Goal: Check status: Check status

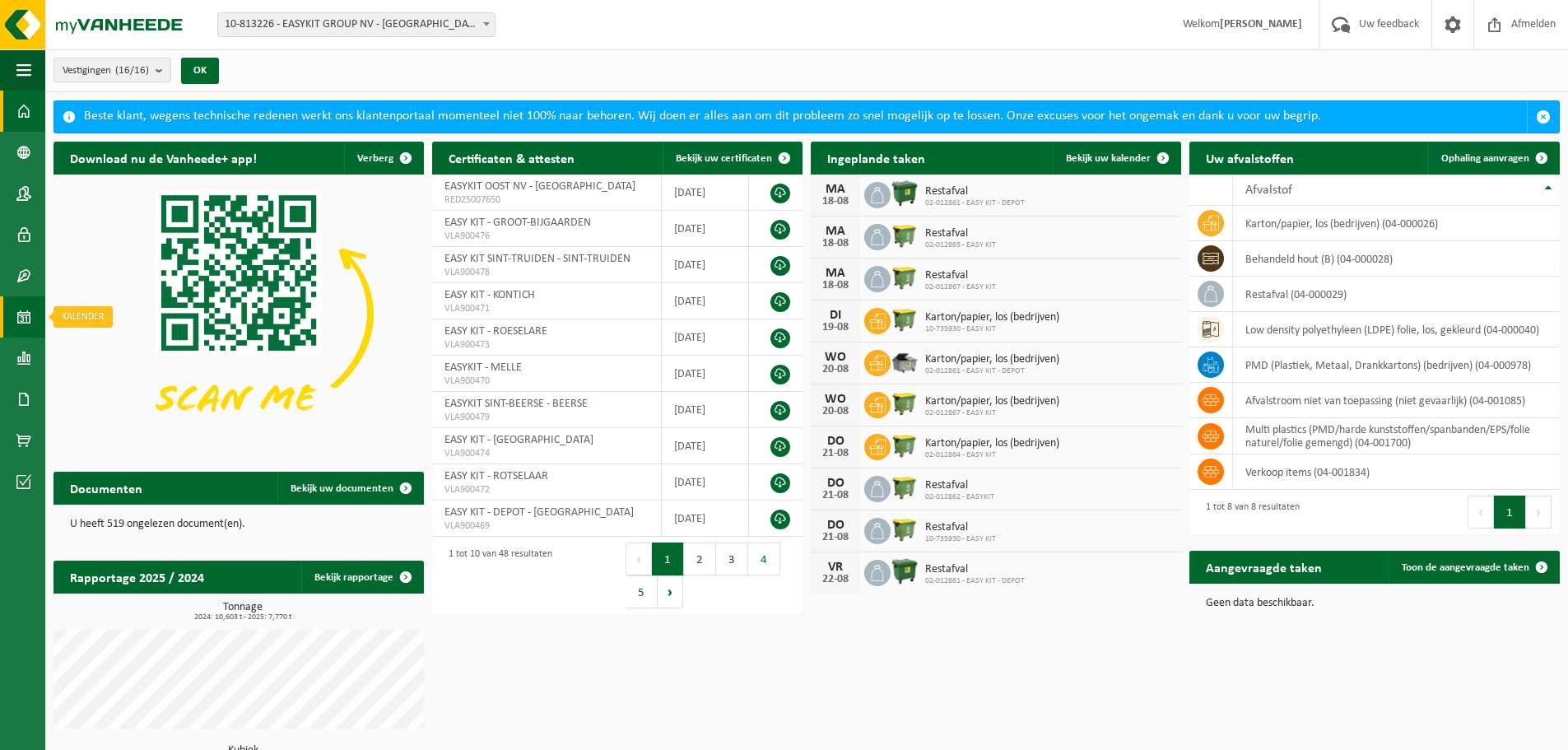
click at [25, 314] on span at bounding box center [23, 317] width 14 height 41
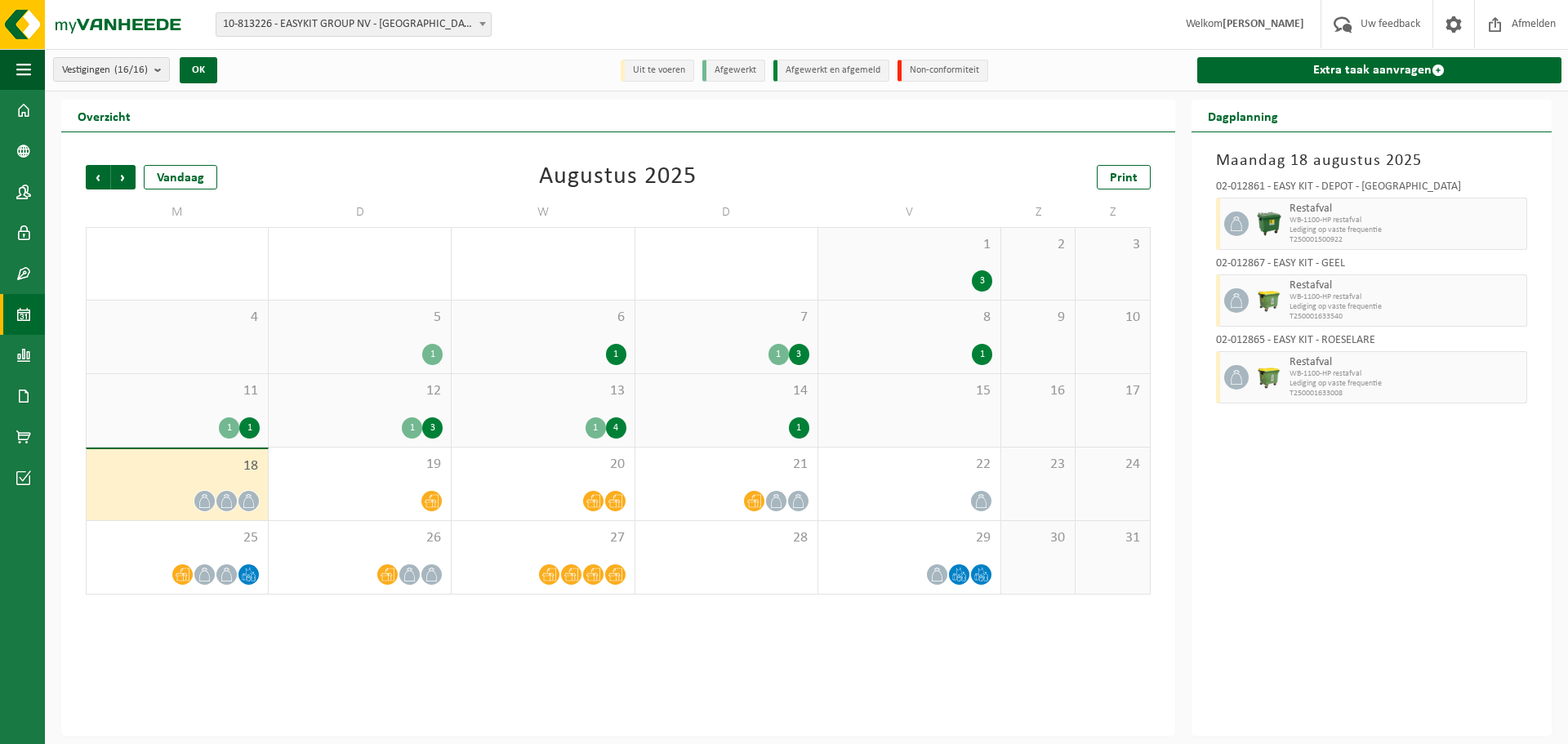
click at [416, 21] on span "10-813226 - EASYKIT GROUP NV - [GEOGRAPHIC_DATA]" at bounding box center [353, 24] width 275 height 23
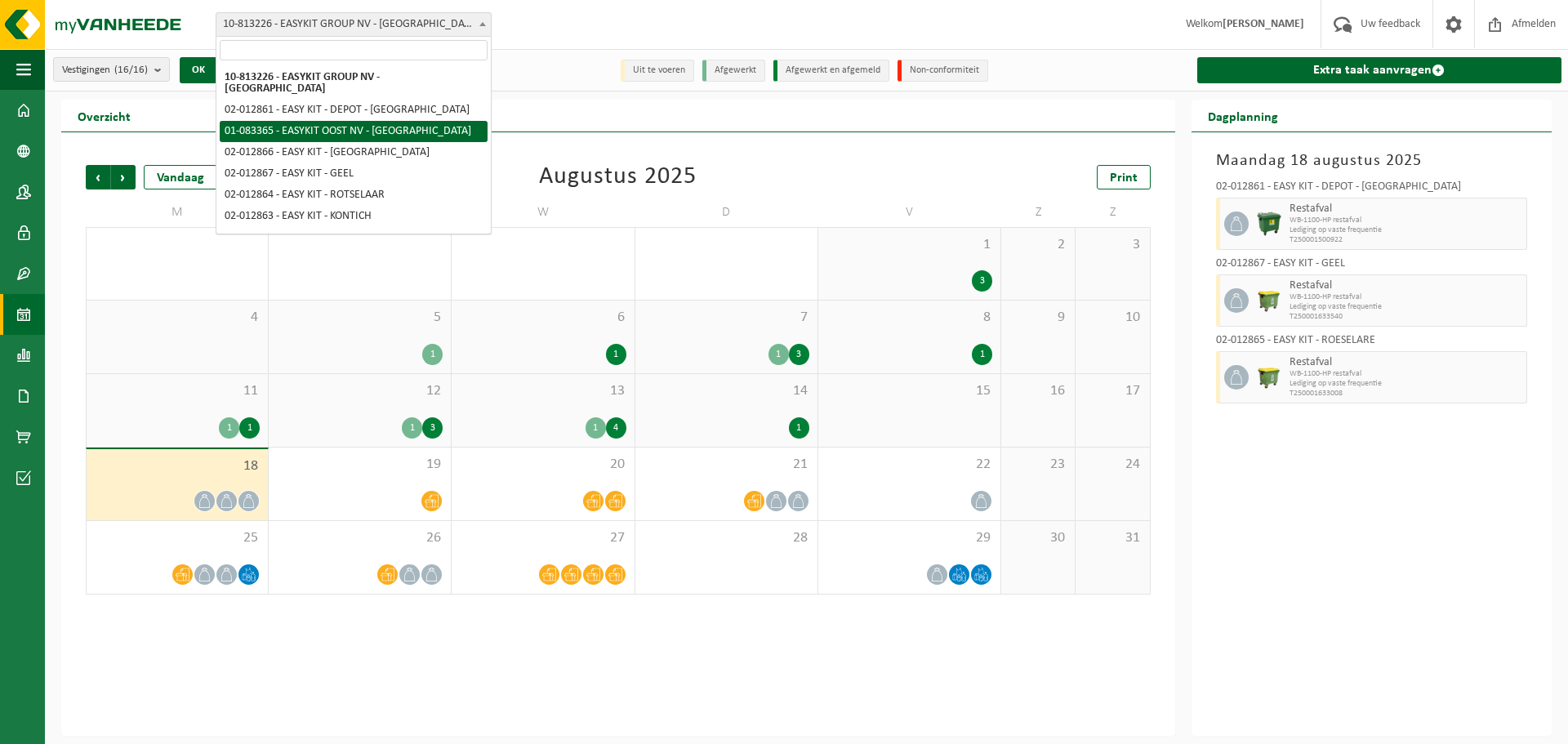
select select "3924"
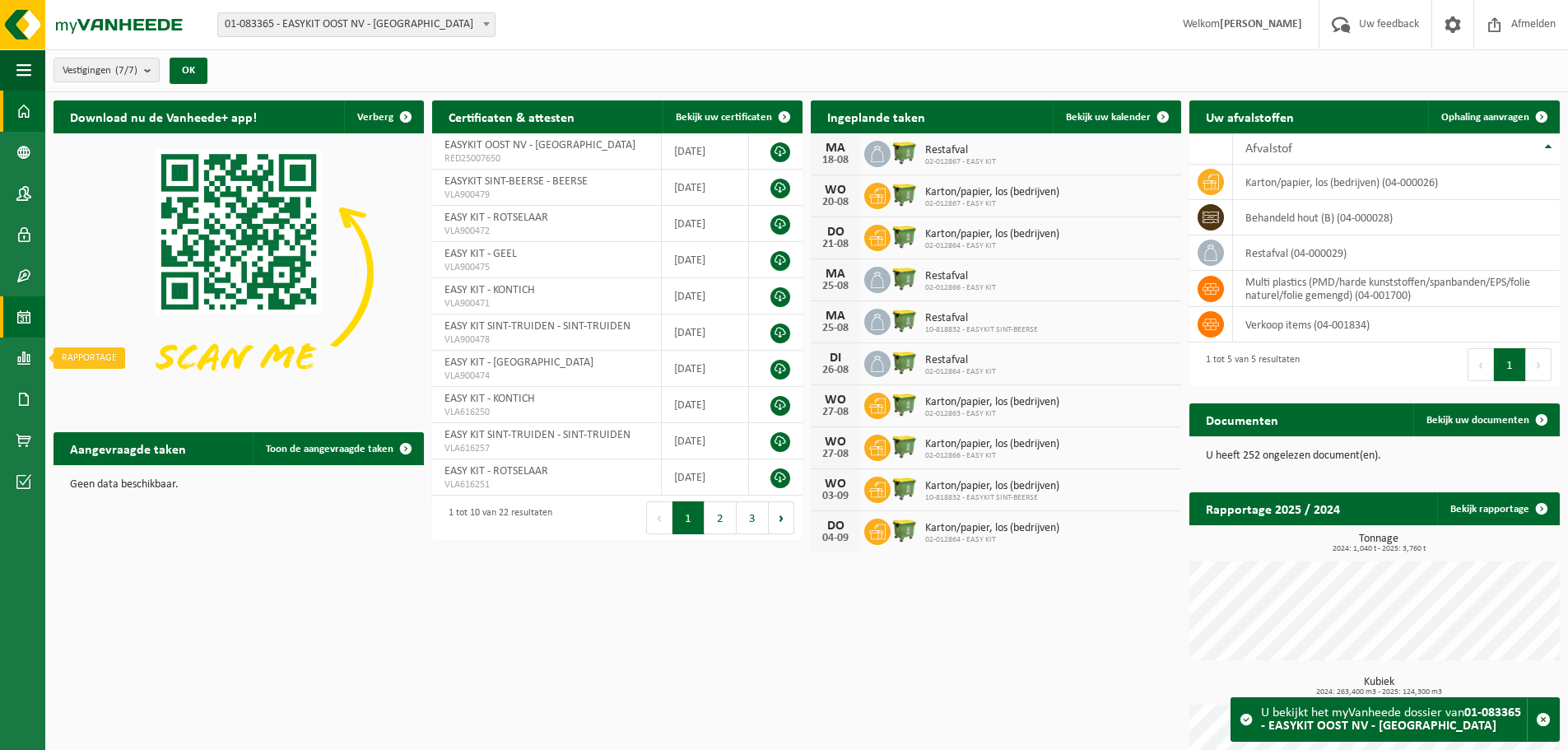
click at [14, 313] on link "Kalender" at bounding box center [22, 317] width 45 height 41
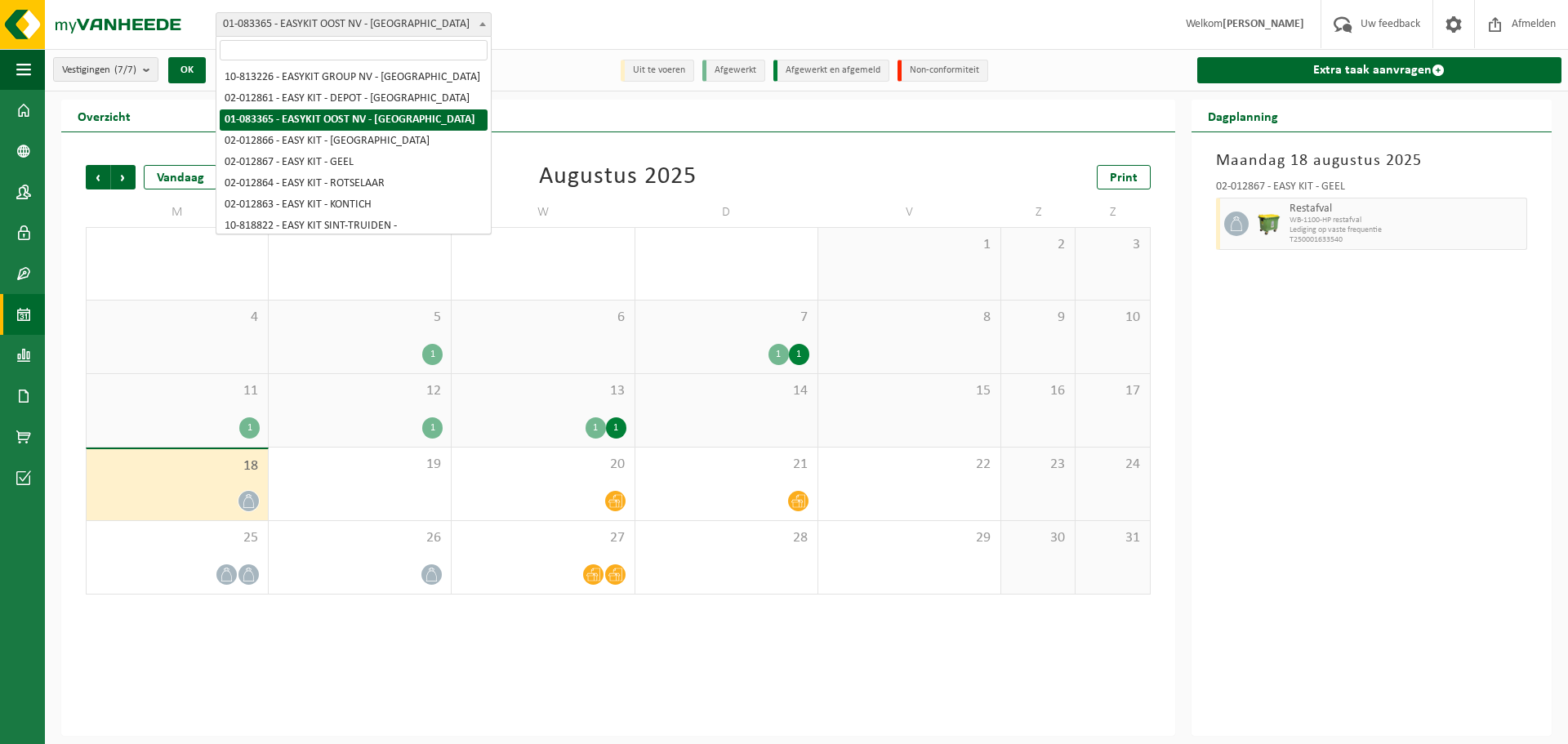
click at [308, 24] on span "01-083365 - EASYKIT OOST NV - [GEOGRAPHIC_DATA]" at bounding box center [353, 24] width 275 height 23
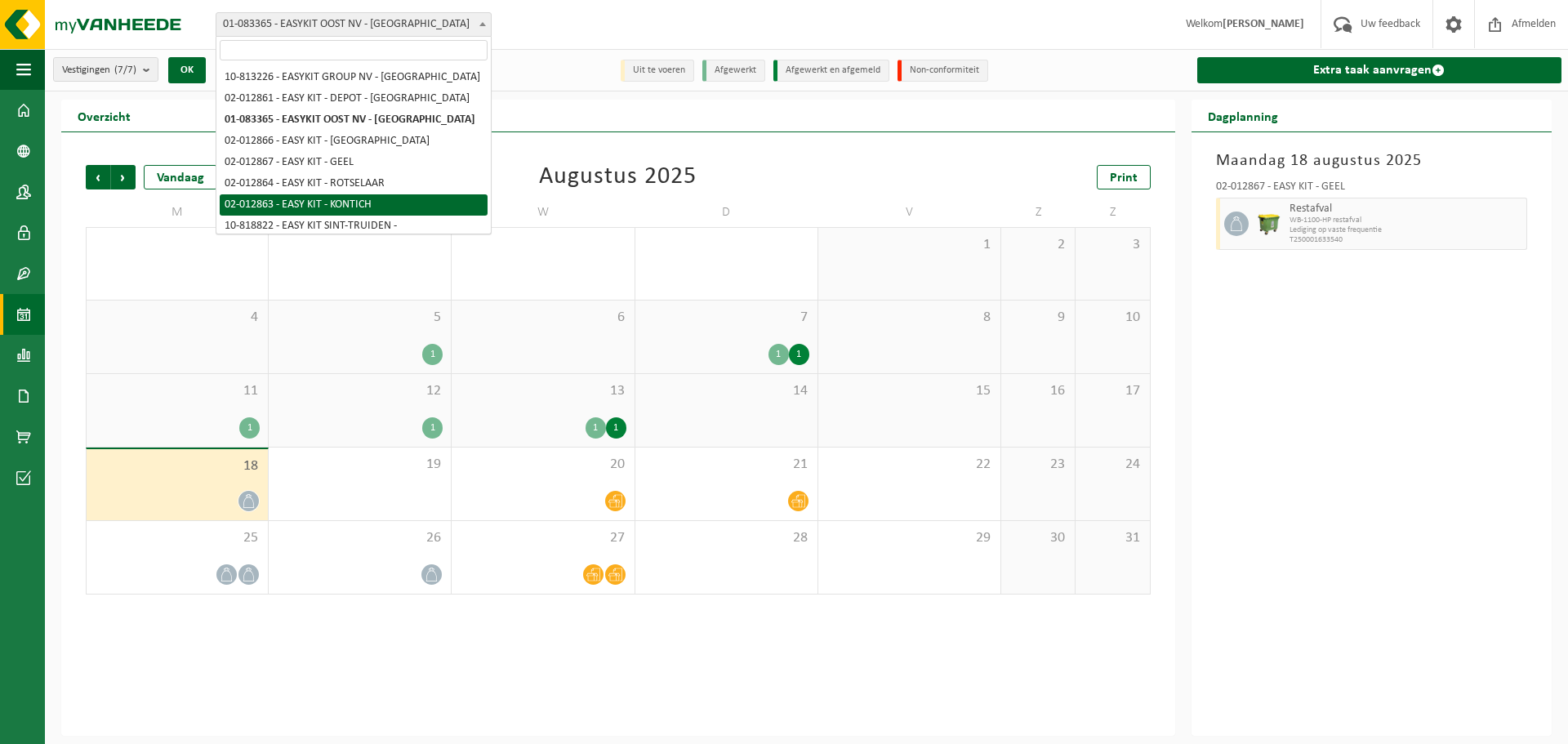
select select "3951"
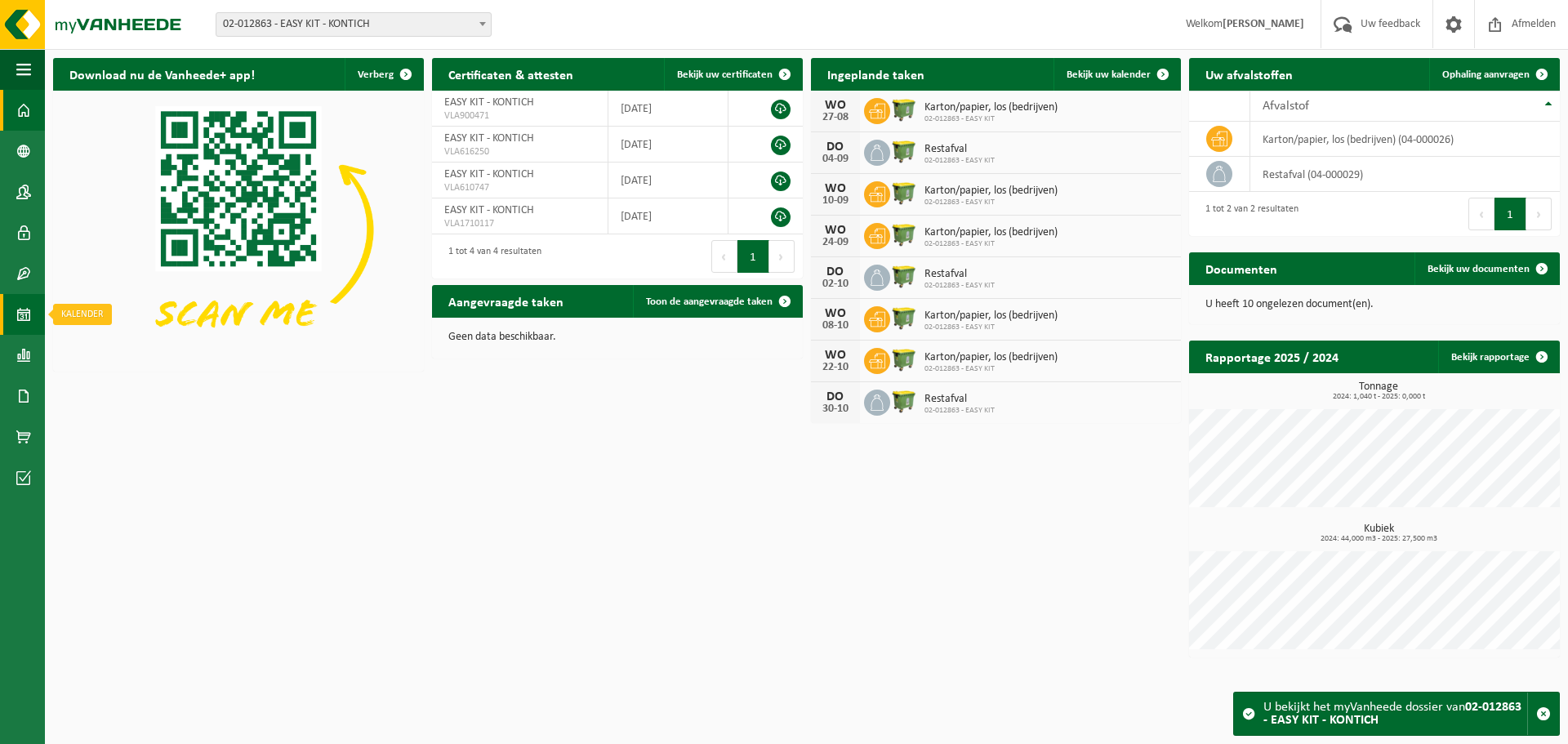
click at [24, 312] on span at bounding box center [23, 314] width 14 height 41
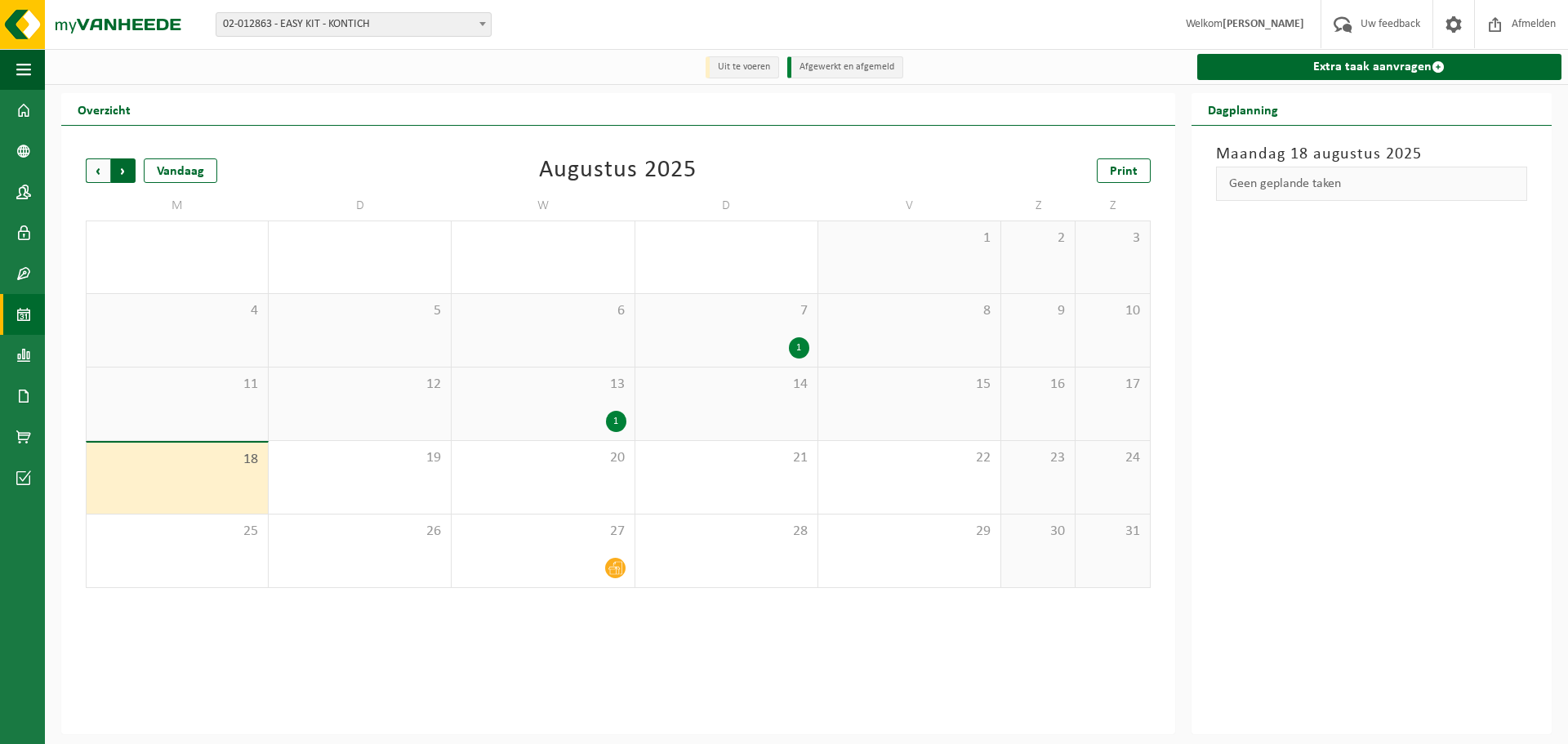
click at [98, 173] on span "Vorige" at bounding box center [97, 171] width 24 height 24
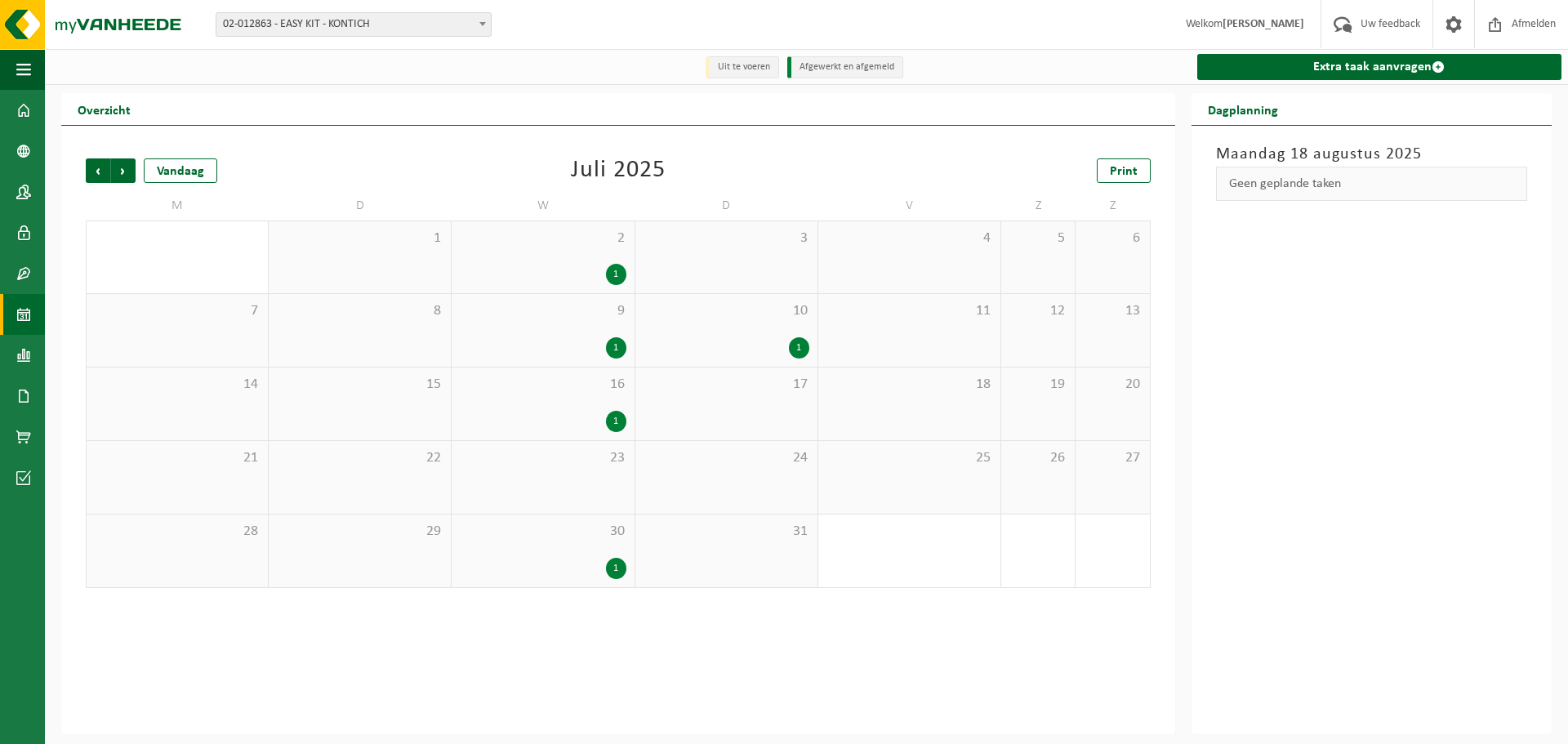
click at [438, 25] on span "02-012863 - EASY KIT - KONTICH" at bounding box center [353, 24] width 275 height 23
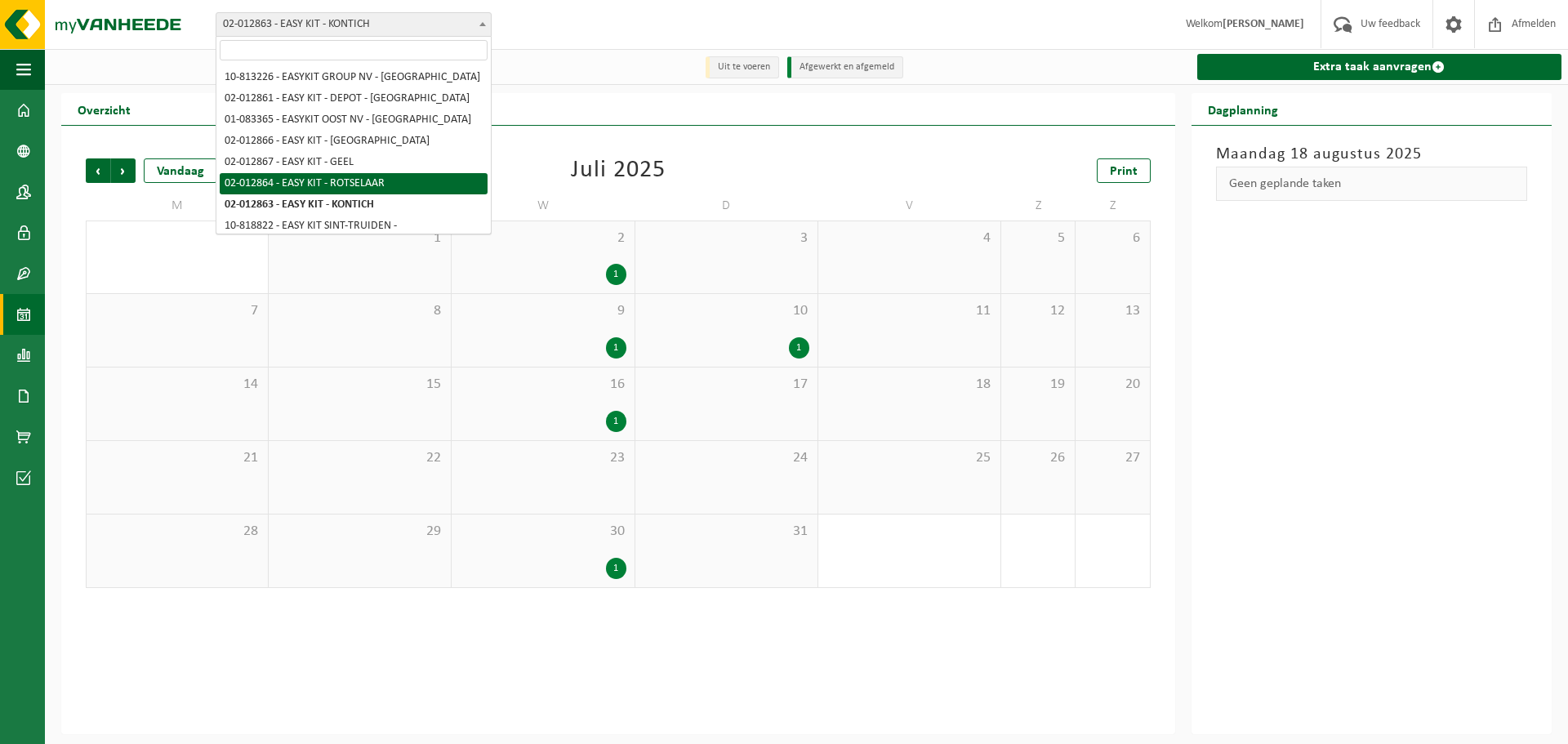
select select "3952"
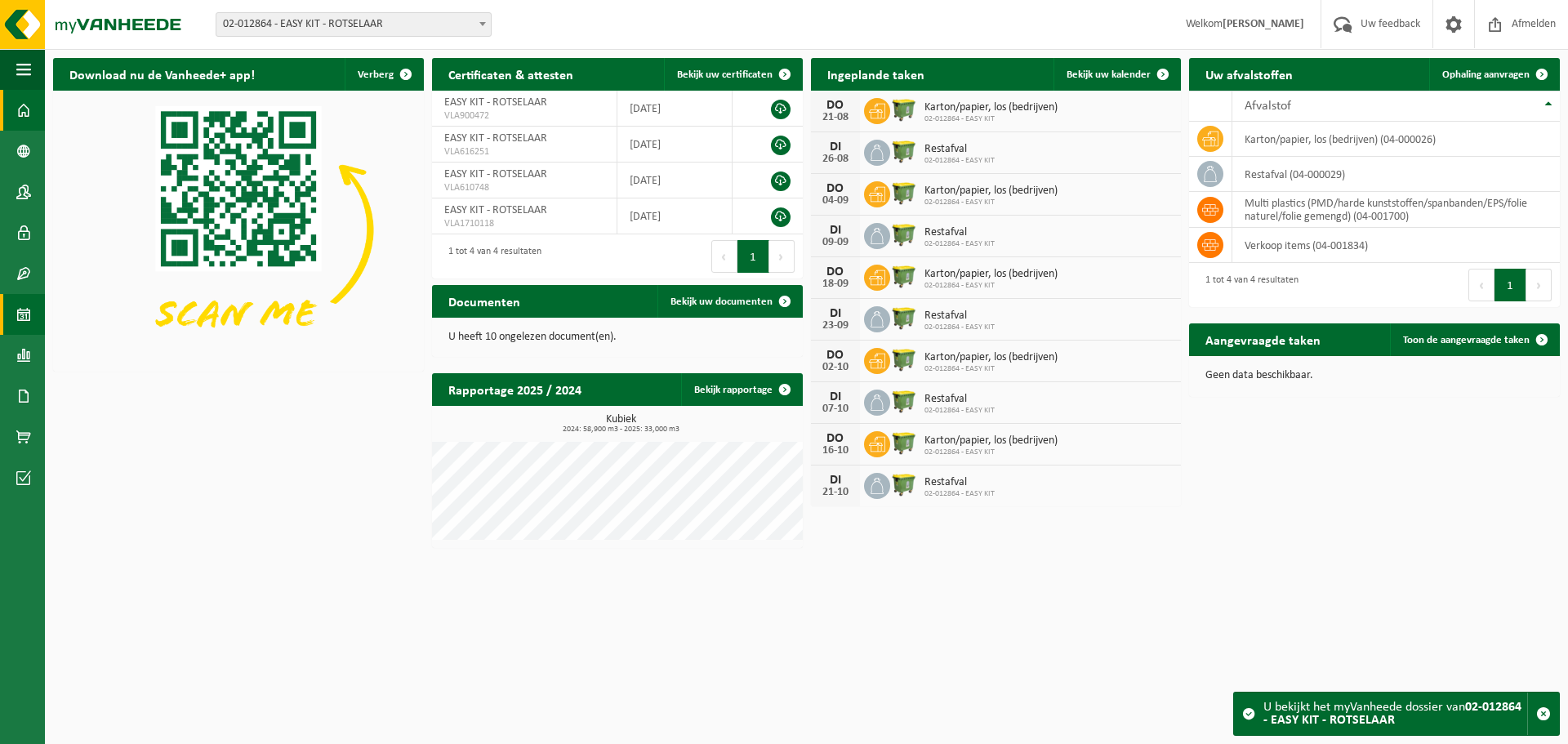
click at [18, 308] on span at bounding box center [23, 314] width 14 height 41
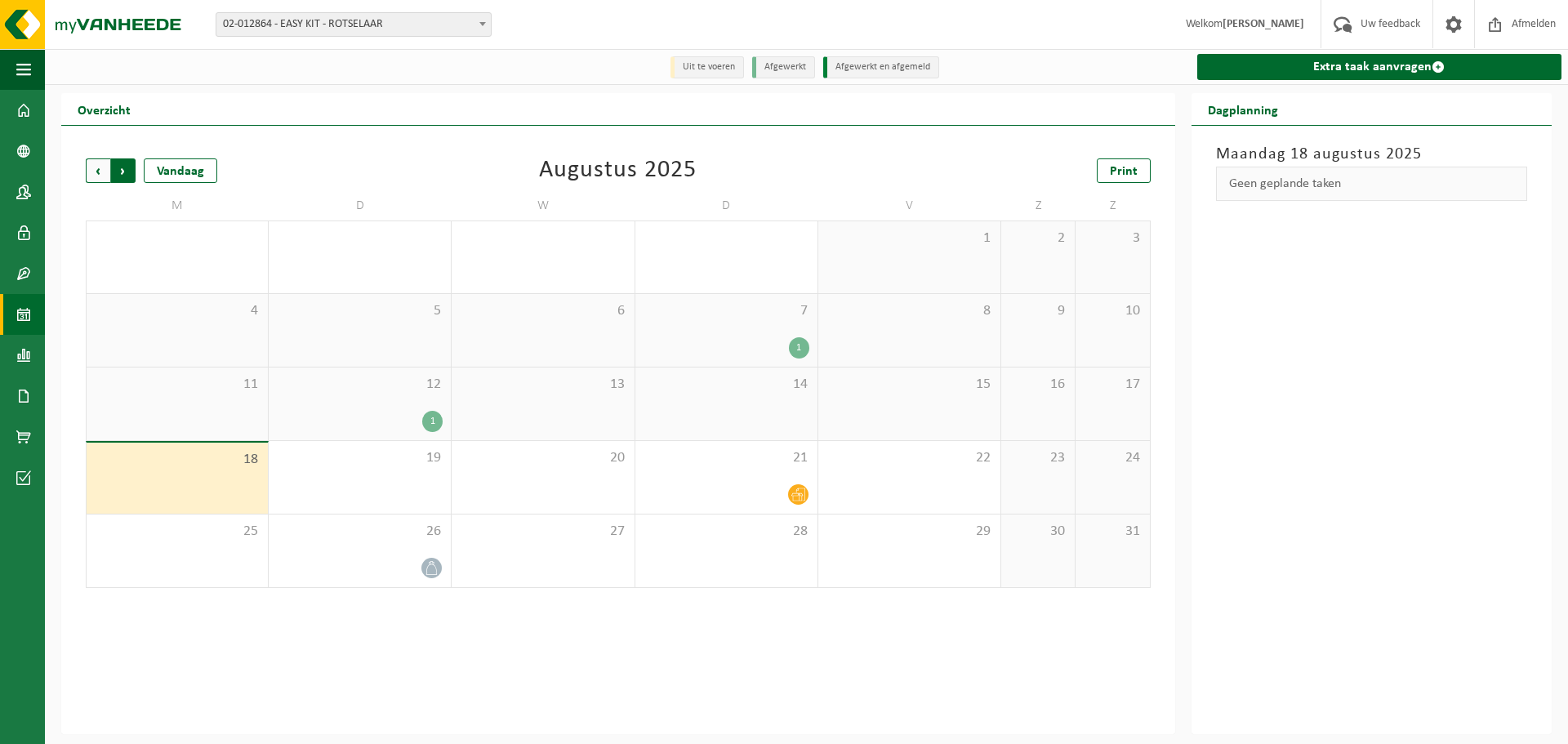
click at [97, 179] on span "Vorige" at bounding box center [97, 171] width 24 height 24
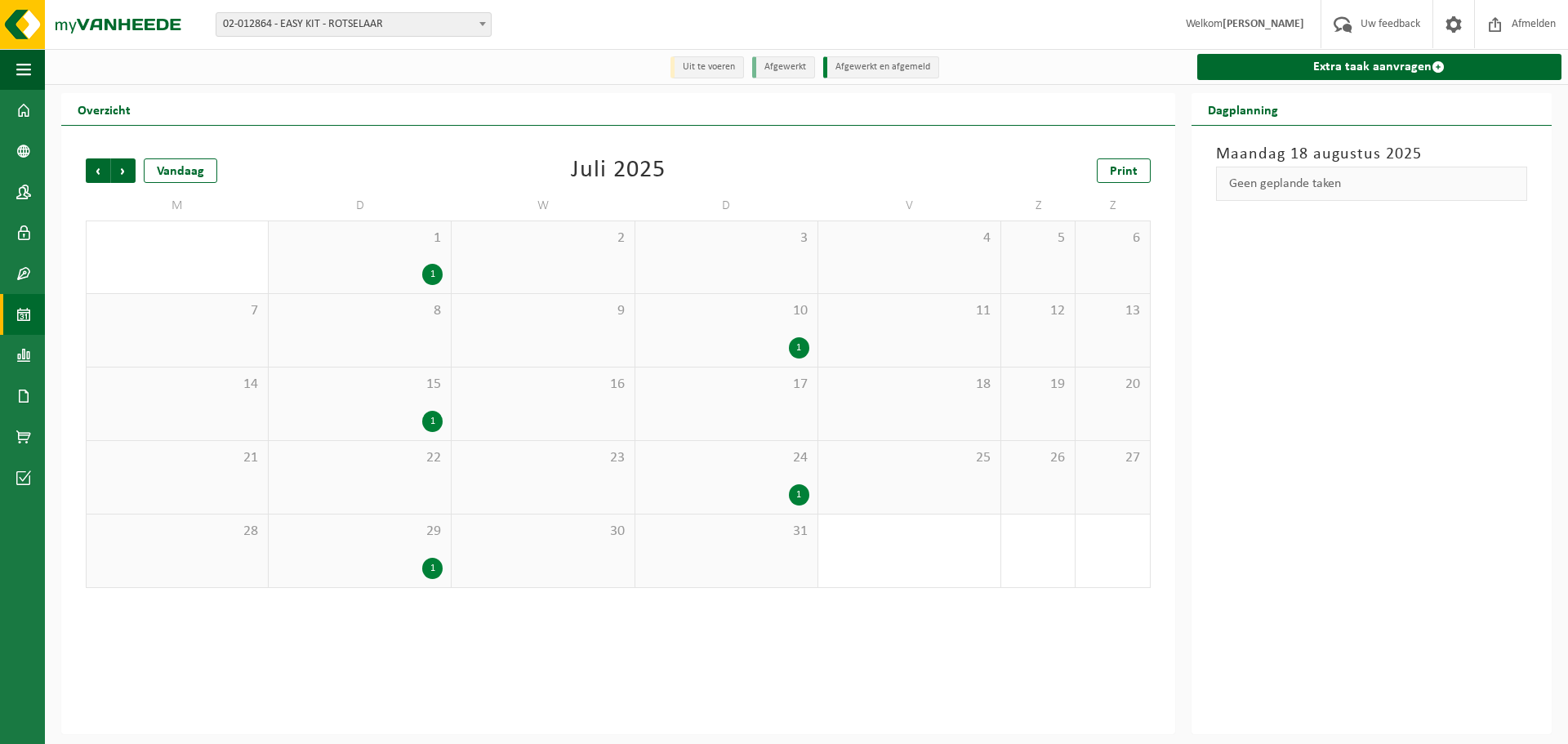
click at [416, 22] on span "02-012864 - EASY KIT - ROTSELAAR" at bounding box center [353, 24] width 275 height 23
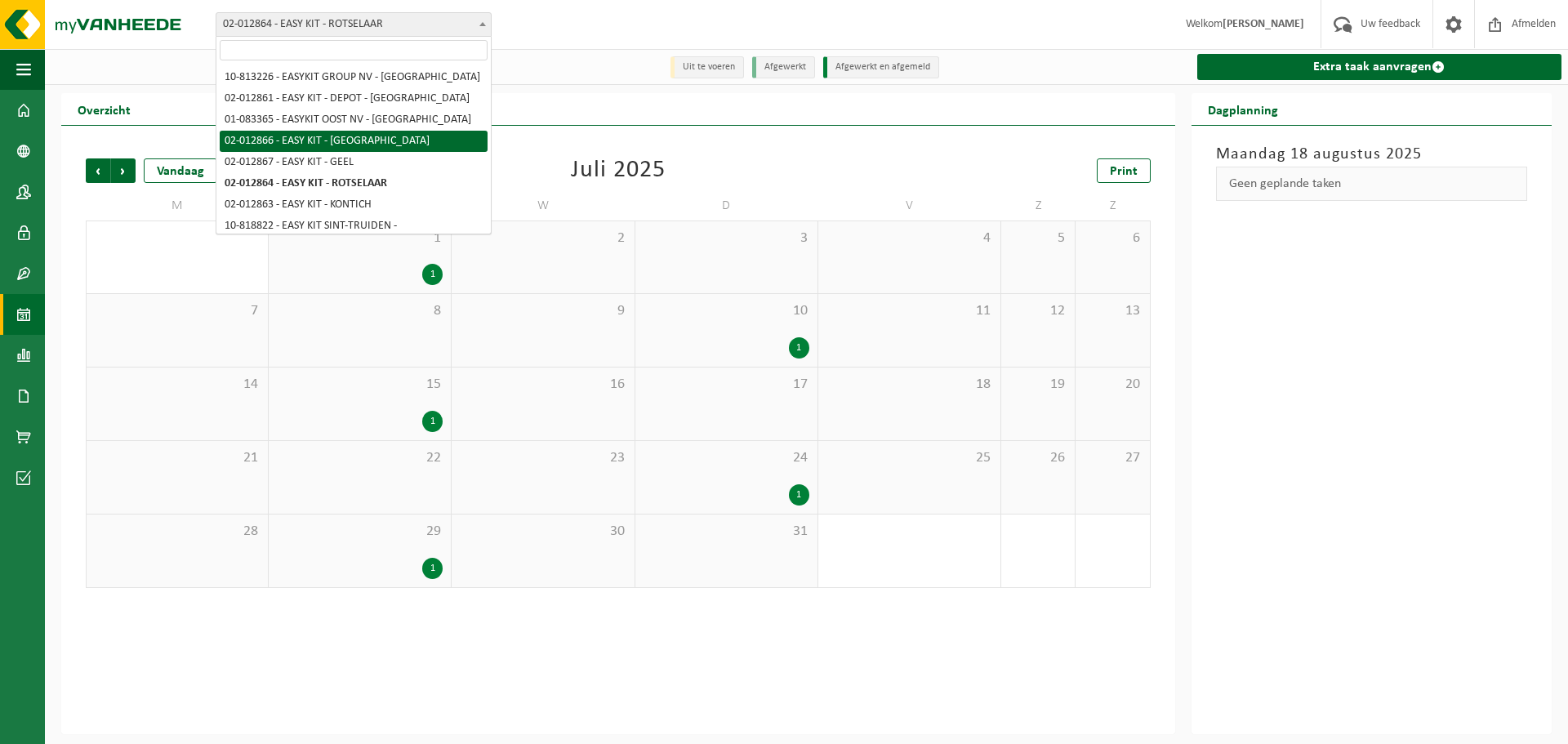
select select "3954"
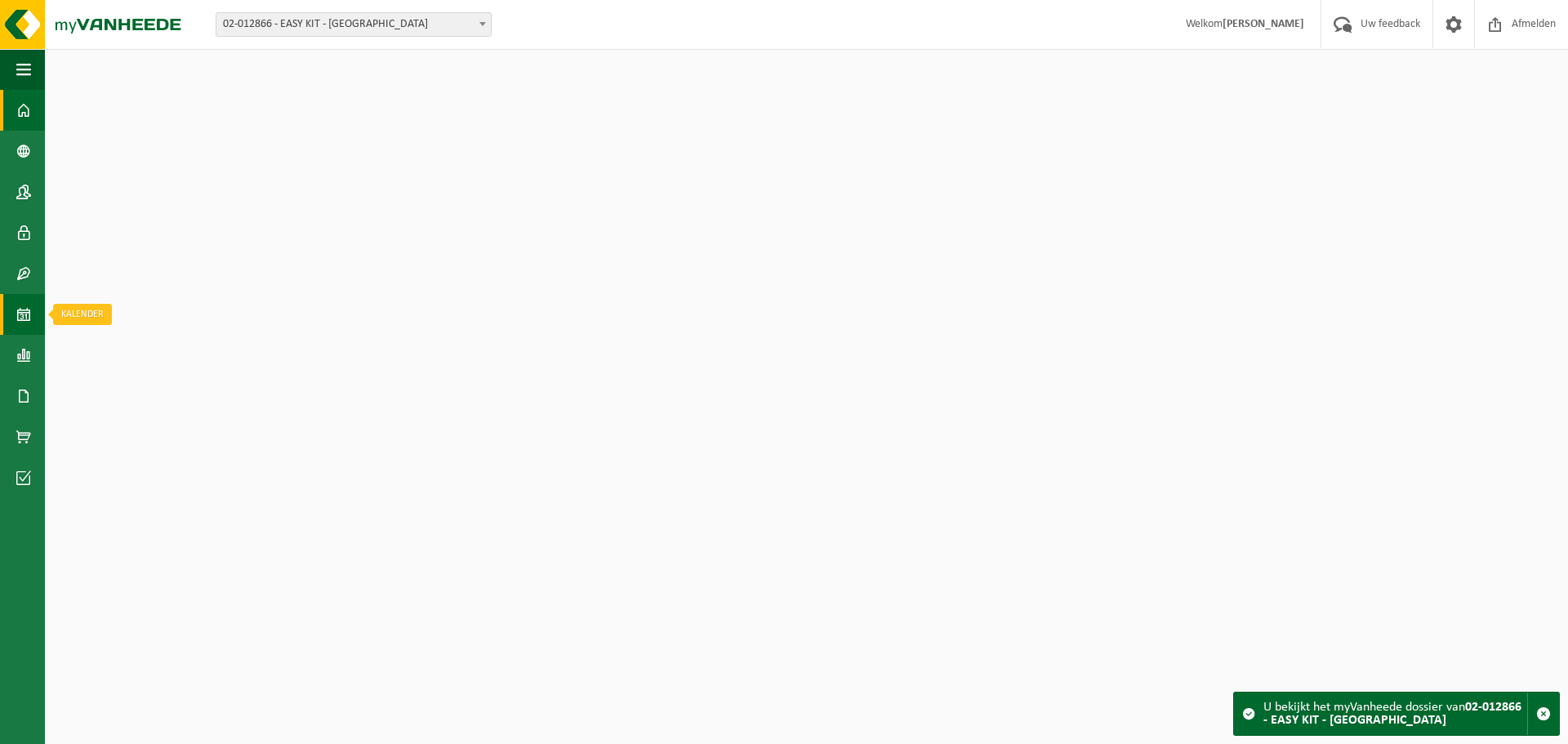
click at [6, 312] on link "Kalender" at bounding box center [22, 314] width 45 height 41
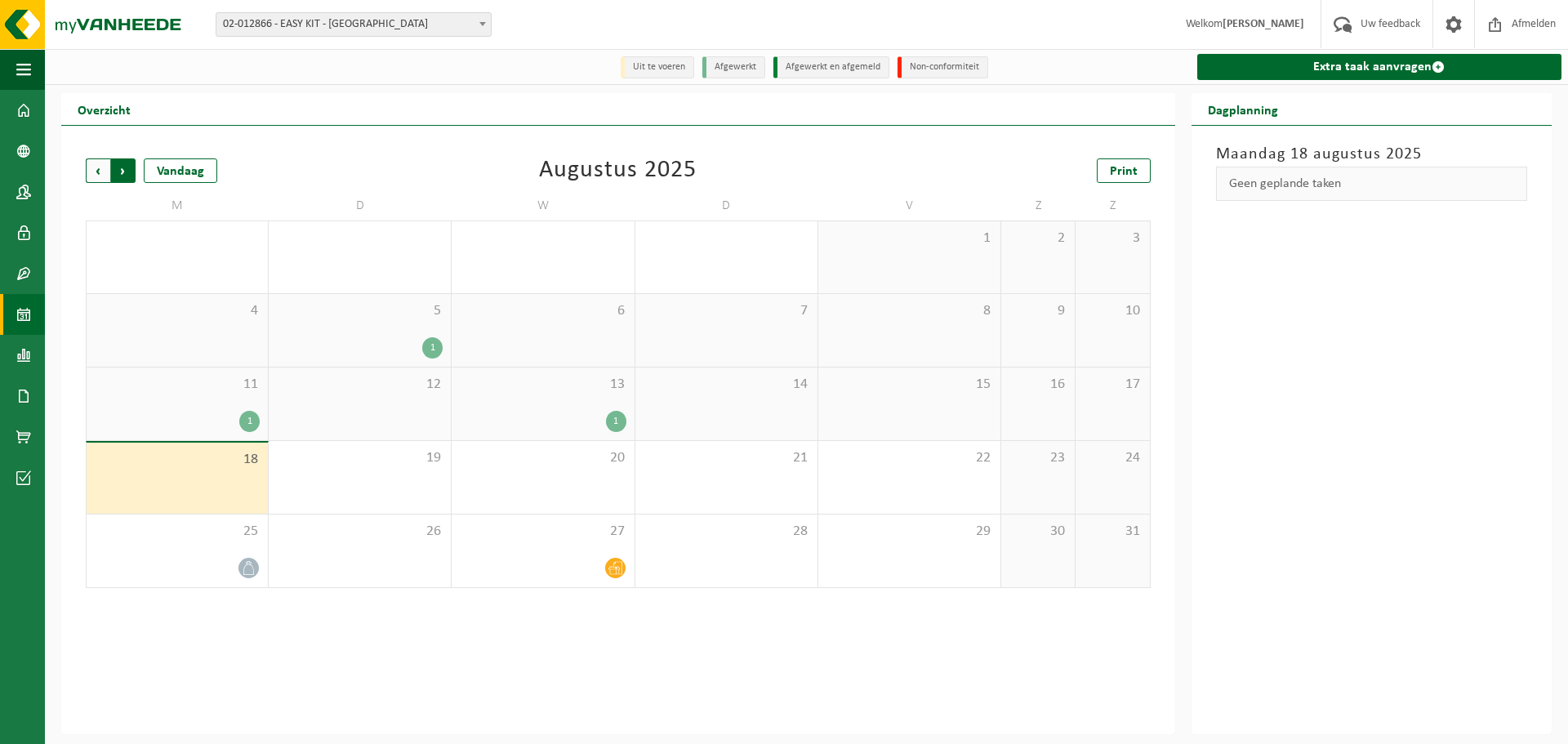
click at [101, 167] on span "Vorige" at bounding box center [97, 171] width 24 height 24
